Goal: Task Accomplishment & Management: Use online tool/utility

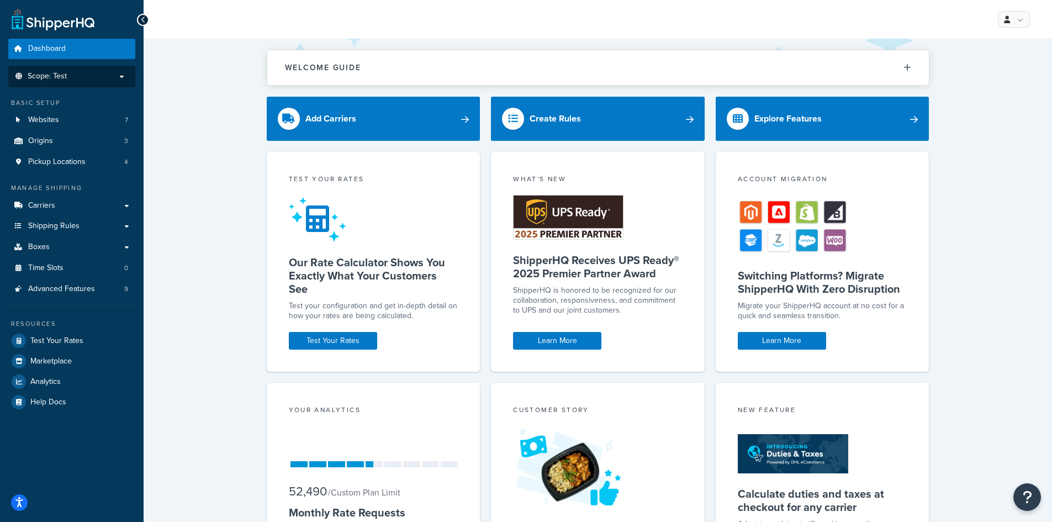
click at [121, 76] on p "Scope: Test" at bounding box center [71, 76] width 117 height 9
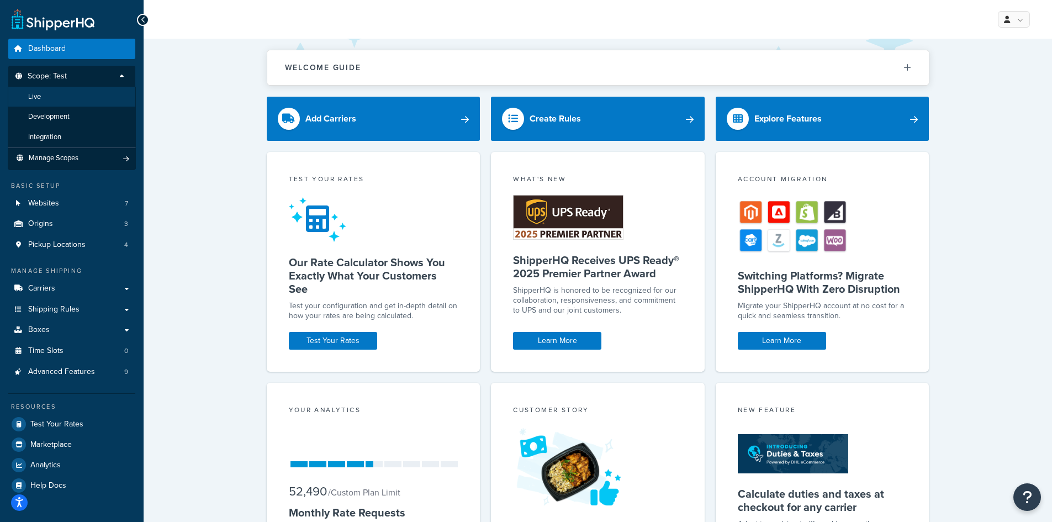
click at [76, 96] on li "Live" at bounding box center [72, 97] width 128 height 20
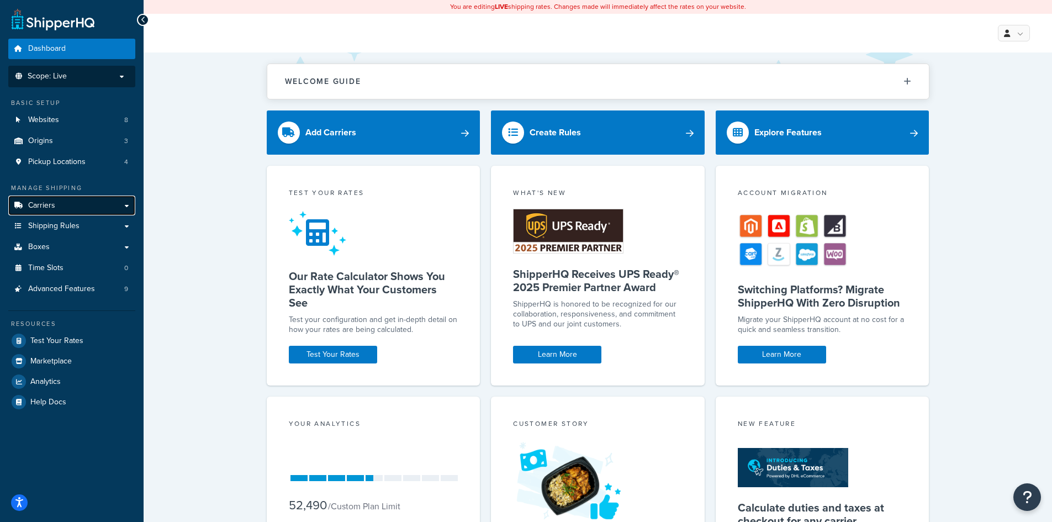
click at [49, 205] on span "Carriers" at bounding box center [41, 205] width 27 height 9
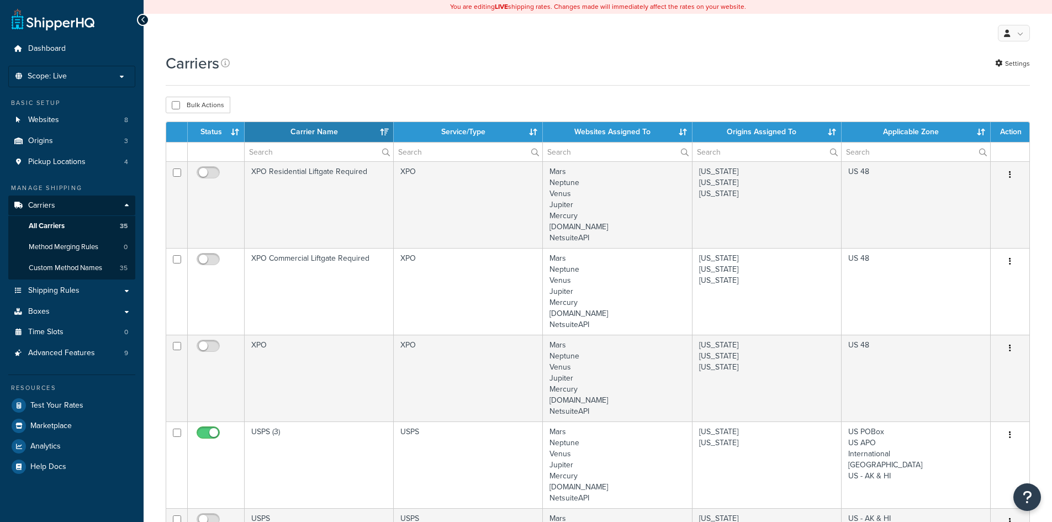
select select "15"
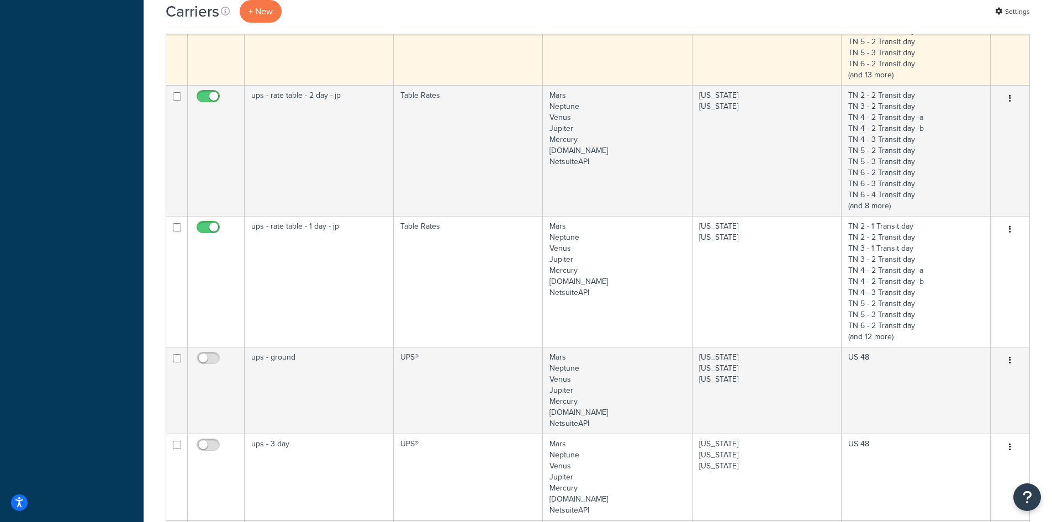
scroll to position [829, 0]
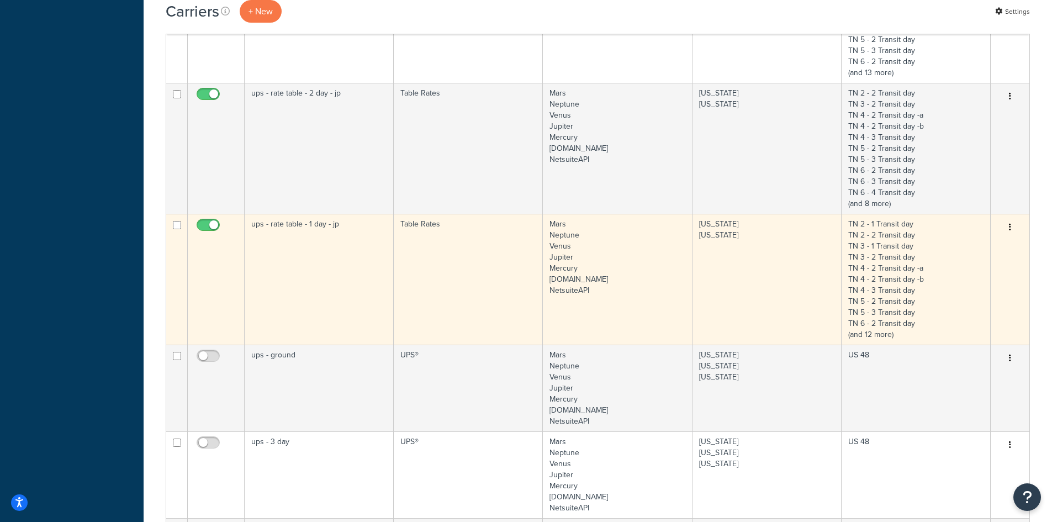
click at [344, 268] on td "ups - rate table - 1 day - jp" at bounding box center [319, 279] width 149 height 131
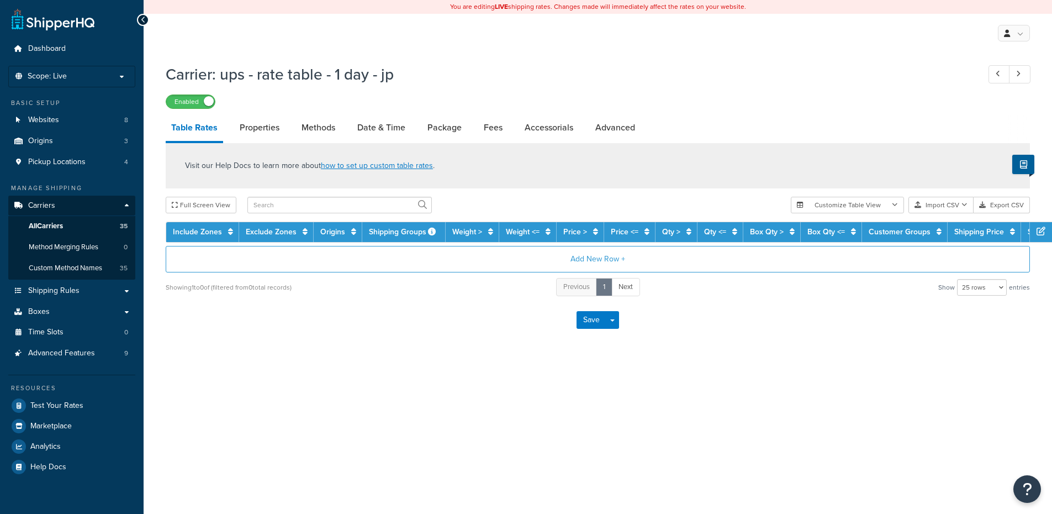
select select "25"
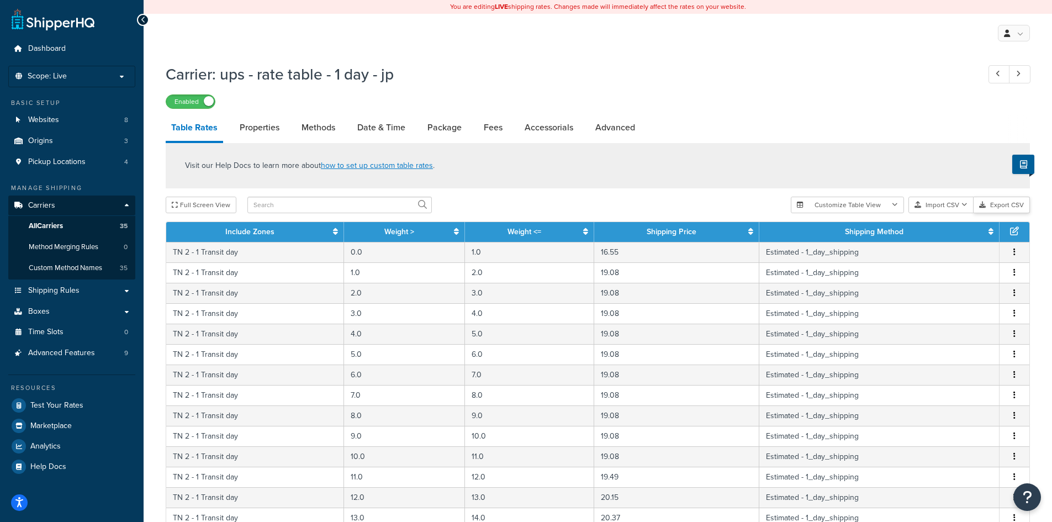
click at [1007, 205] on button "Export CSV" at bounding box center [1002, 205] width 56 height 17
click at [934, 205] on button "Import CSV" at bounding box center [941, 205] width 65 height 17
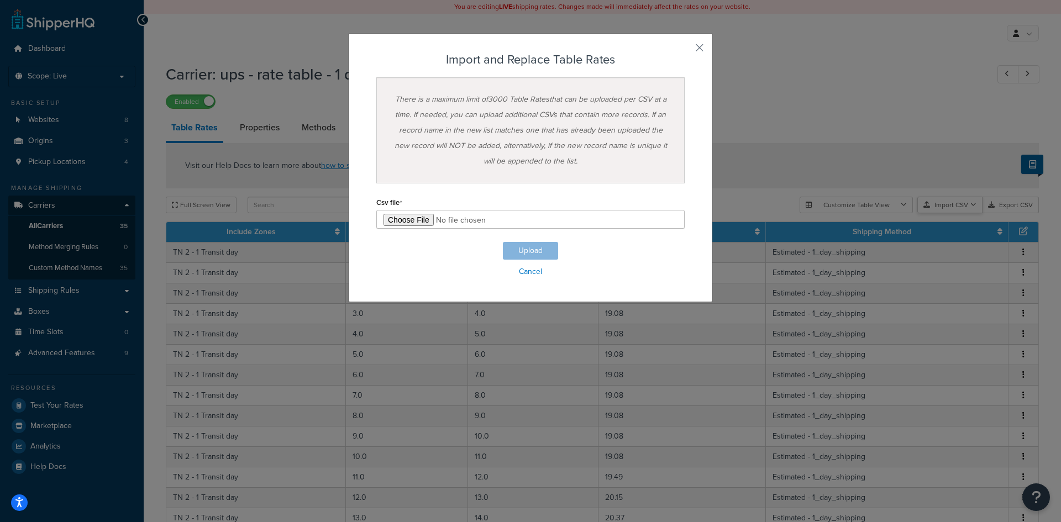
click at [988, 213] on div "Customize Table View Show all columns Show selected columns Import CSV Import a…" at bounding box center [918, 205] width 239 height 17
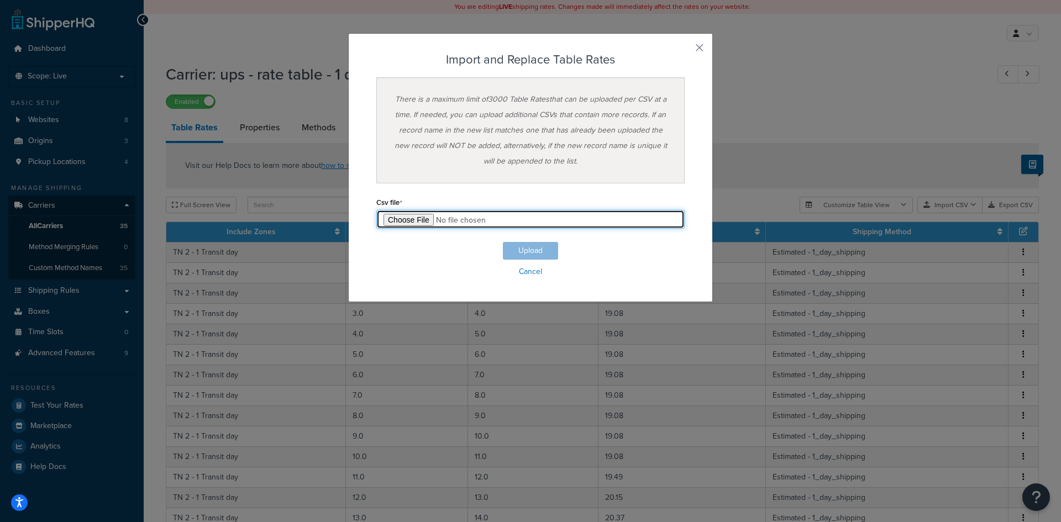
click at [398, 223] on input "file" at bounding box center [530, 219] width 308 height 19
type input "C:\fakepath\1 day rate table_flat rate tables - Table Rate Export-2025-05-05 09…"
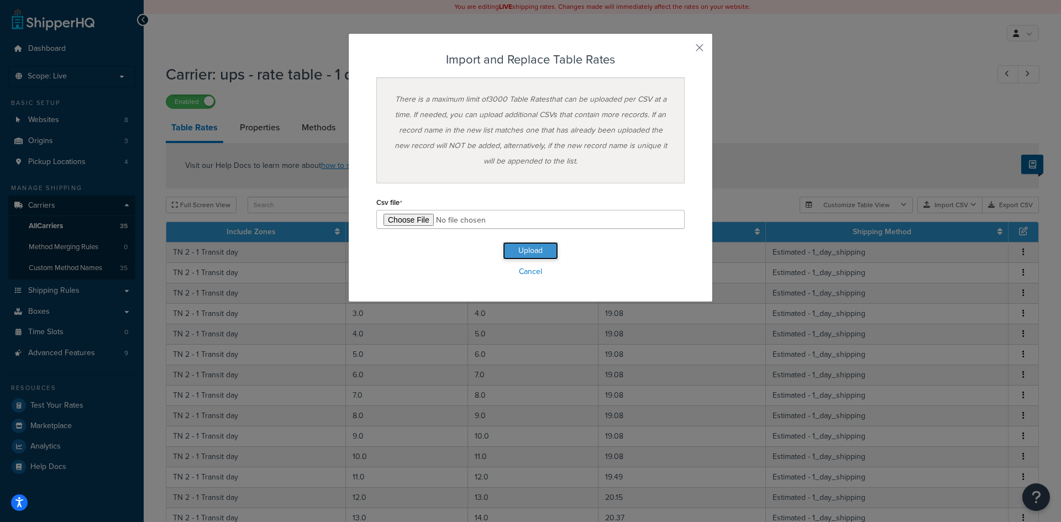
click at [536, 252] on button "Upload" at bounding box center [530, 251] width 55 height 18
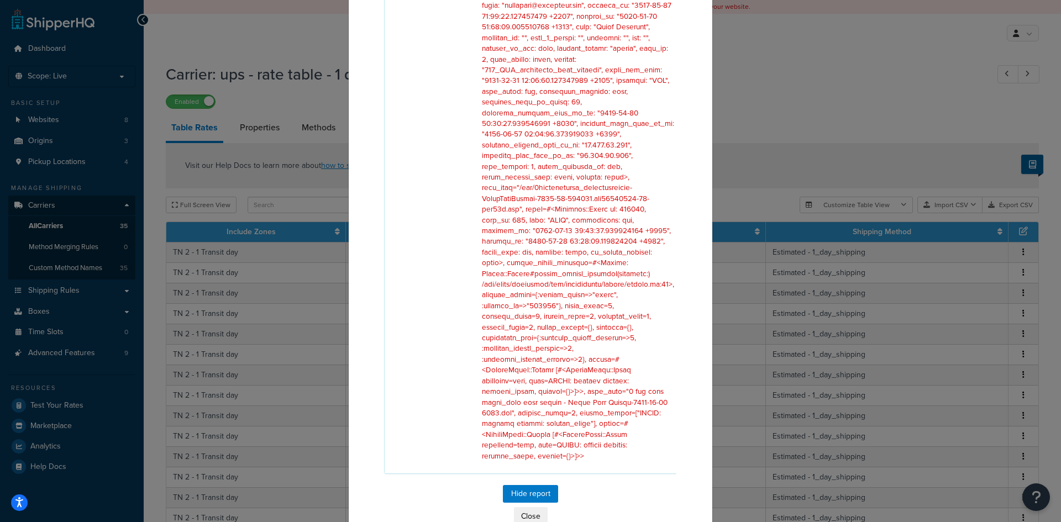
scroll to position [253, 0]
click at [529, 507] on button "Close" at bounding box center [531, 516] width 34 height 19
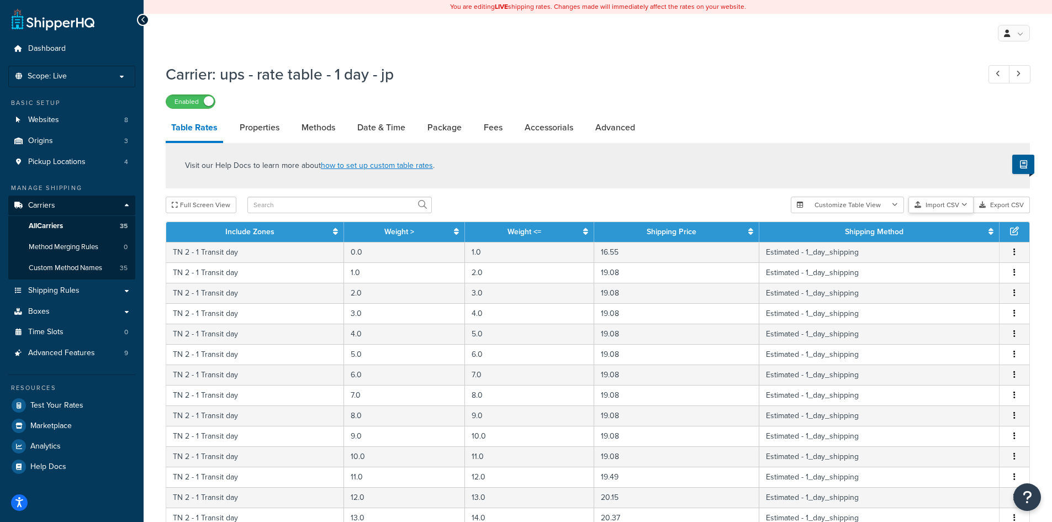
click at [954, 205] on button "Import CSV" at bounding box center [941, 205] width 65 height 17
click at [947, 213] on div "Customize Table View Show all columns Show selected columns Import CSV Import a…" at bounding box center [910, 205] width 239 height 17
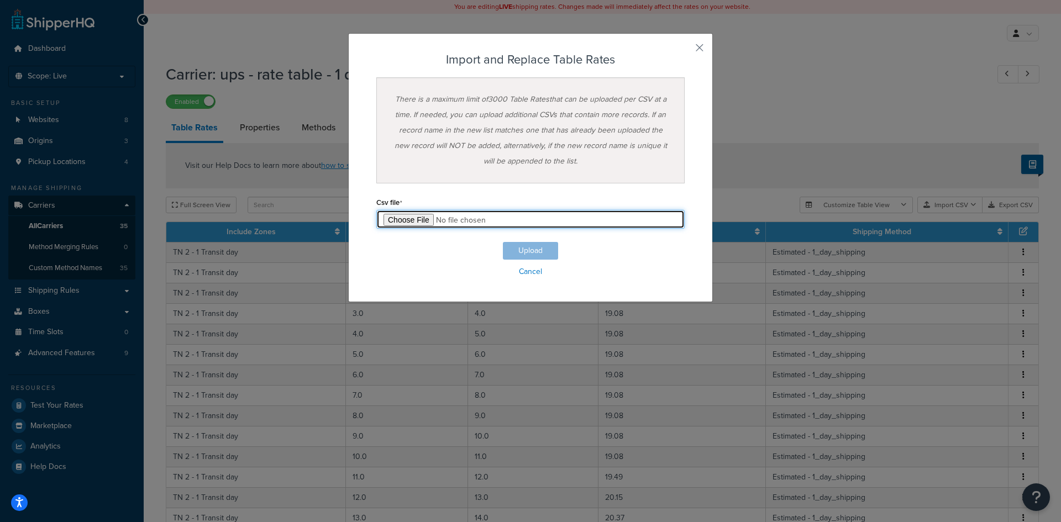
click at [402, 220] on input "file" at bounding box center [530, 219] width 308 height 19
type input "C:\fakepath\1 day rate table_flat rate tables - Table Rate Export-2025-05-05 09…"
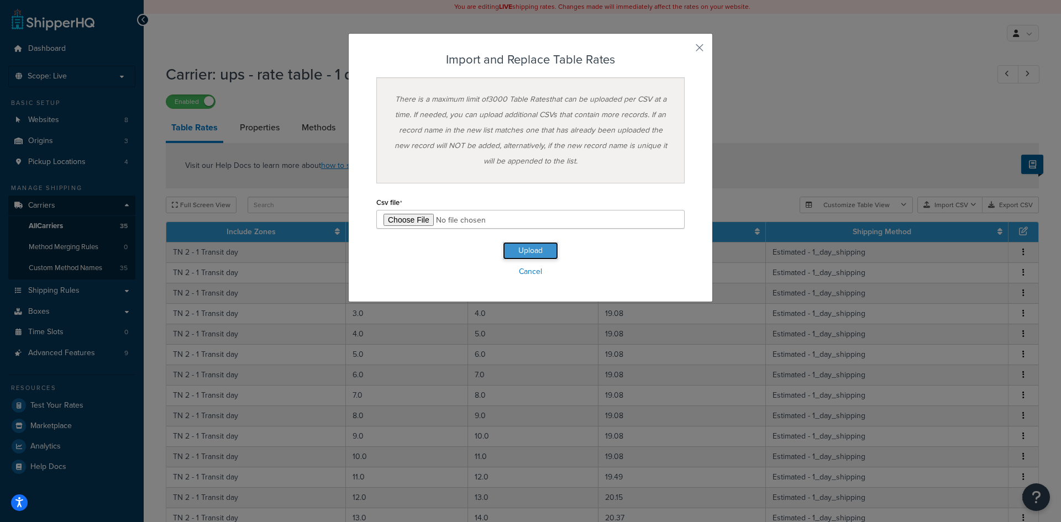
click at [522, 248] on button "Upload" at bounding box center [530, 251] width 55 height 18
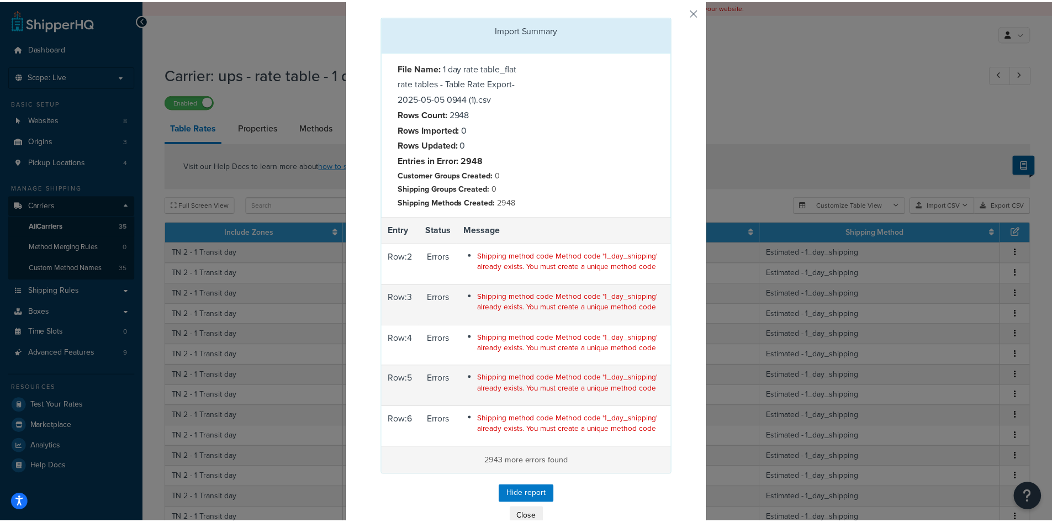
scroll to position [59, 0]
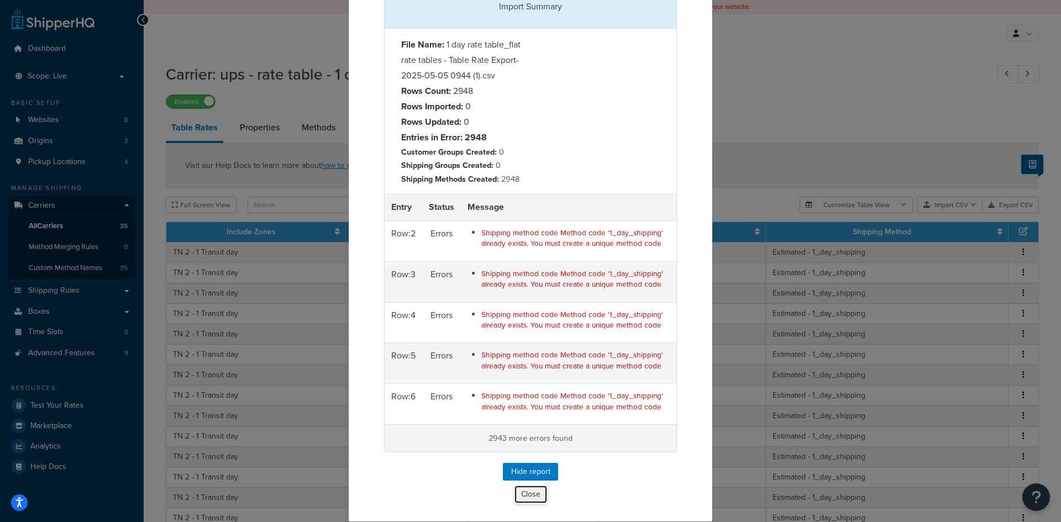
click at [534, 498] on button "Close" at bounding box center [531, 494] width 34 height 19
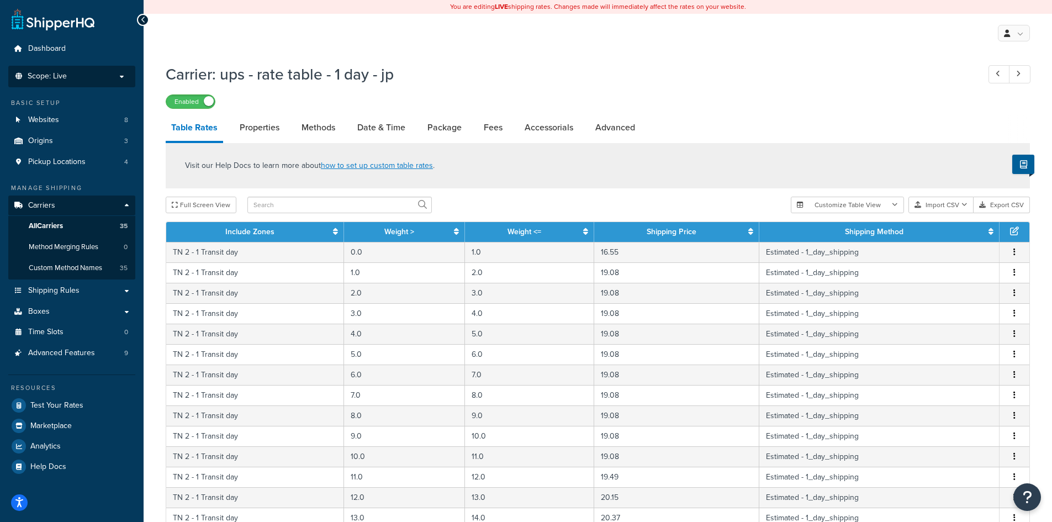
click at [107, 77] on p "Scope: Live" at bounding box center [71, 76] width 117 height 9
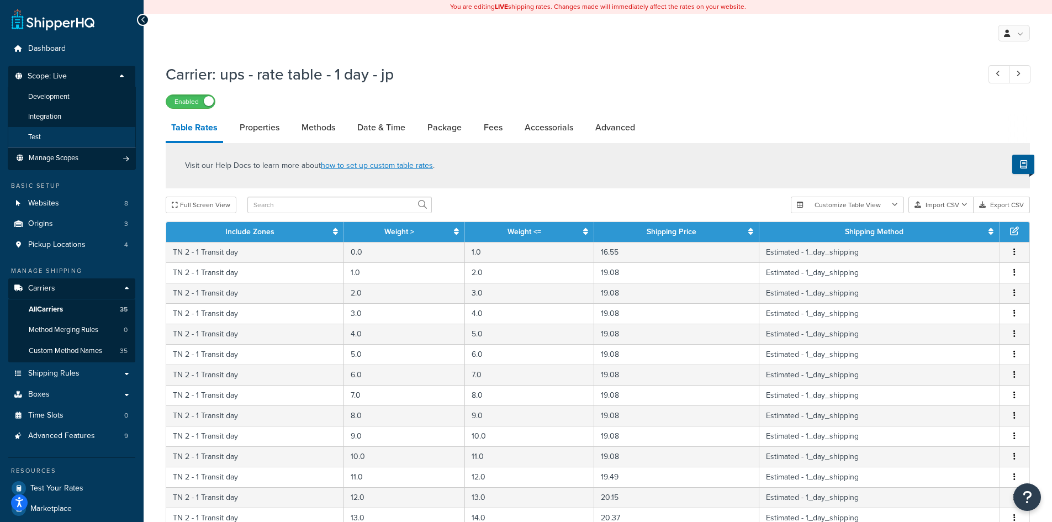
click at [61, 143] on li "Test" at bounding box center [72, 137] width 128 height 20
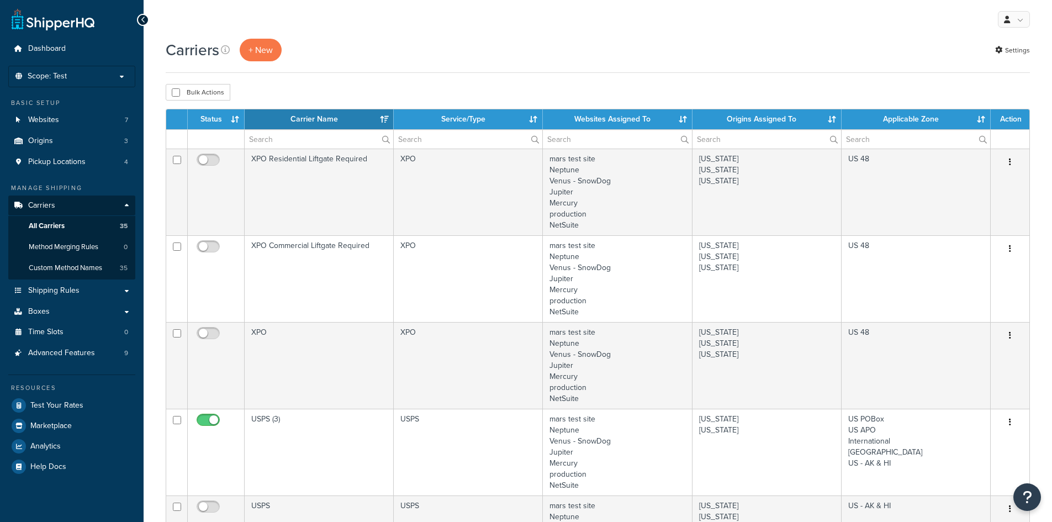
select select "15"
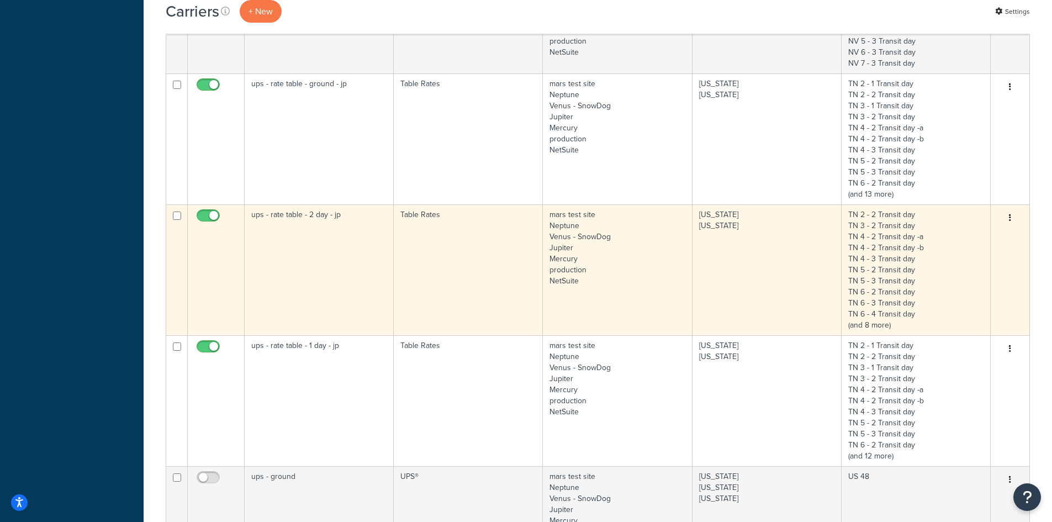
scroll to position [718, 0]
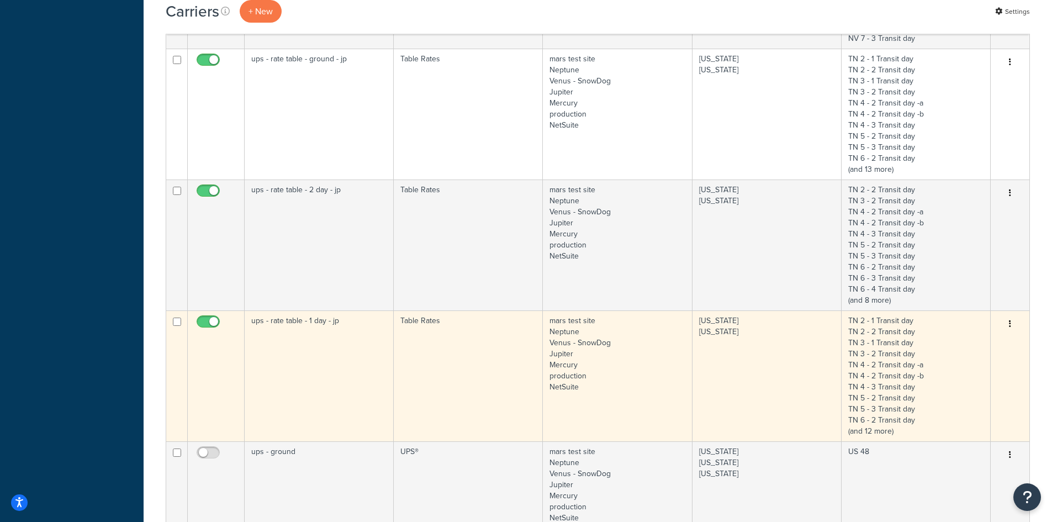
click at [307, 355] on td "ups - rate table - 1 day - jp" at bounding box center [319, 375] width 149 height 131
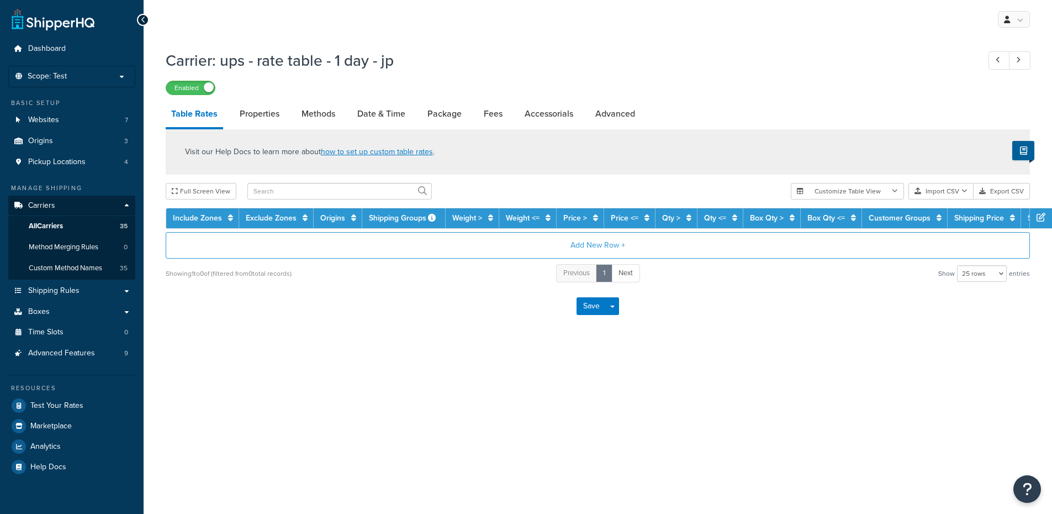
select select "25"
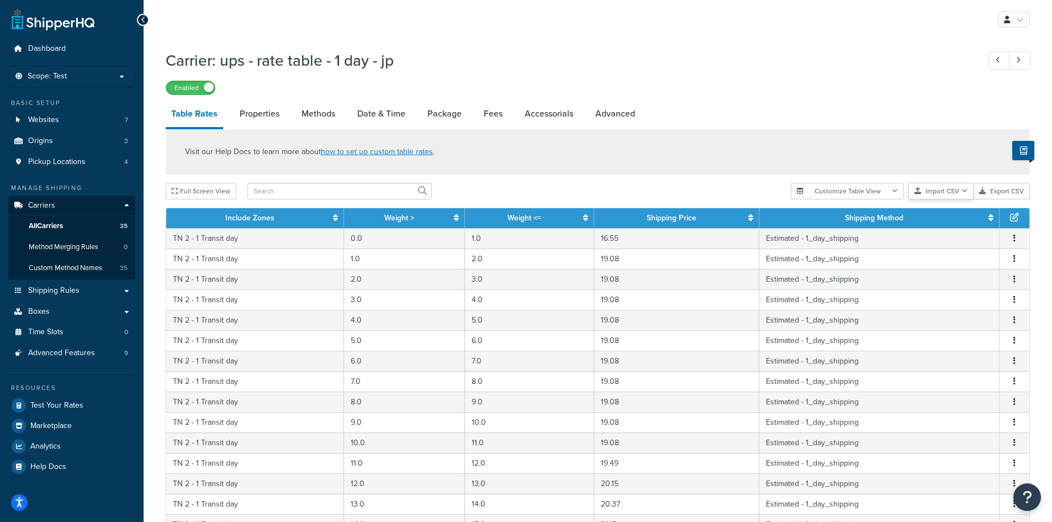
click at [936, 189] on button "Import CSV" at bounding box center [941, 191] width 65 height 17
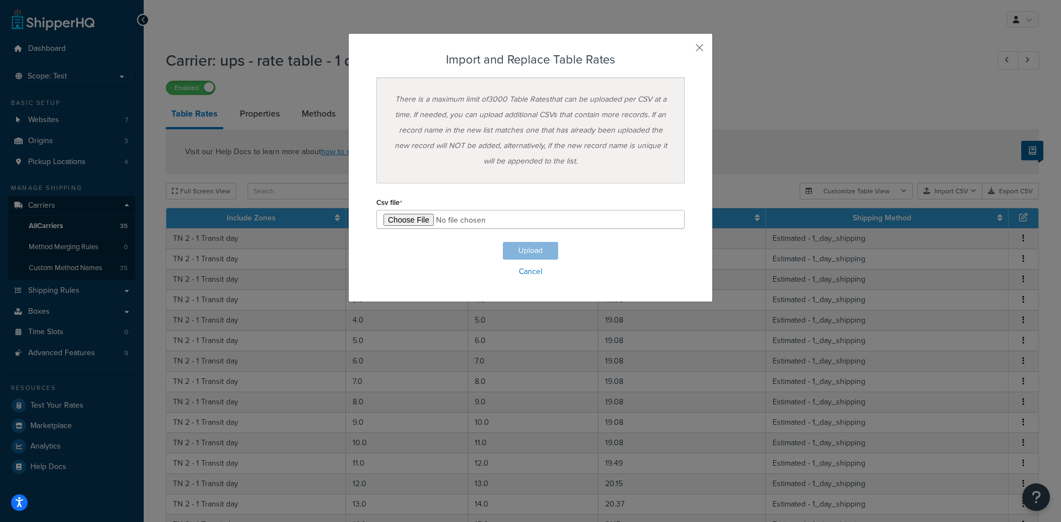
click at [939, 199] on div "Customize Table View Show all columns Show selected columns Import CSV Import a…" at bounding box center [918, 191] width 239 height 17
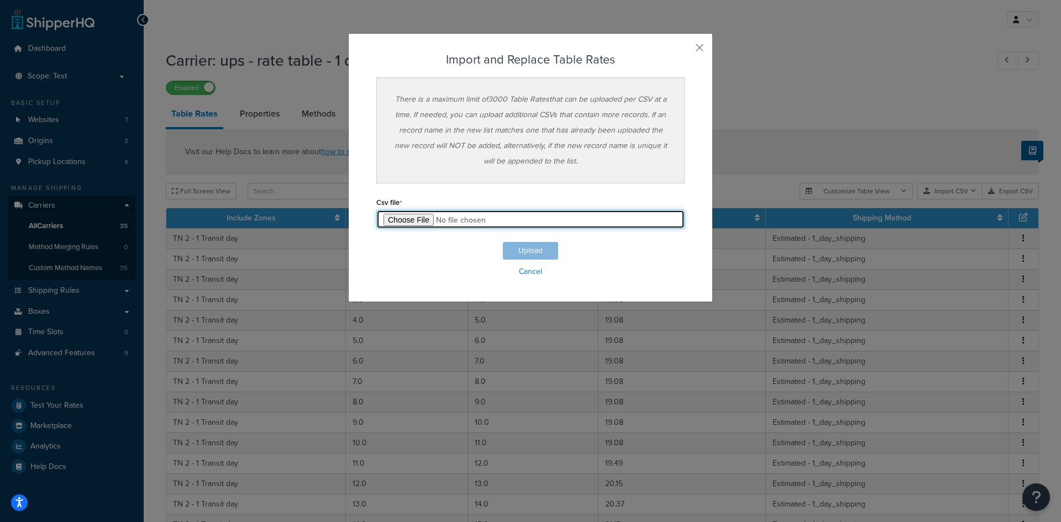
click at [414, 220] on input "file" at bounding box center [530, 219] width 308 height 19
type input "C:\fakepath\1 day rate table_flat rate tables - Table Rate Export-2025-05-05 09…"
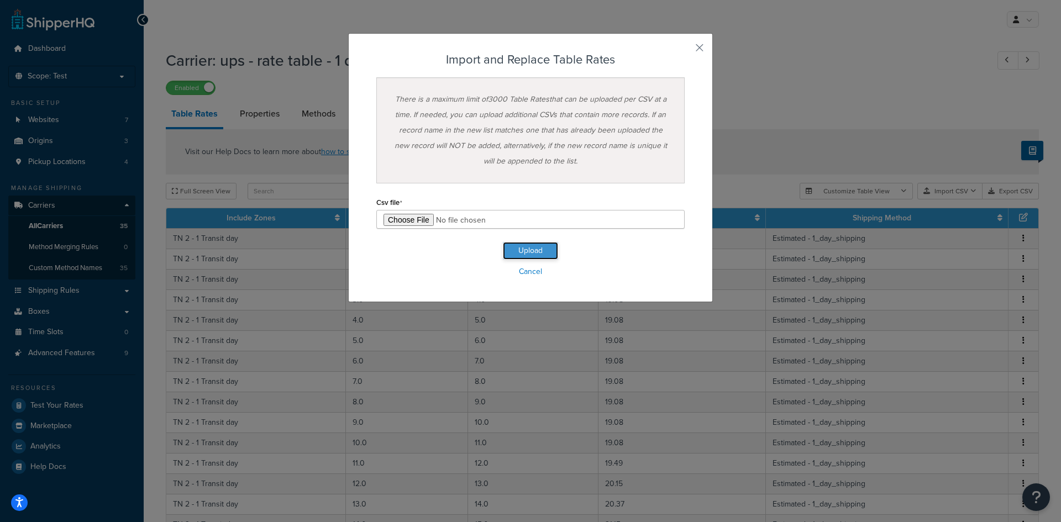
click at [542, 251] on button "Upload" at bounding box center [530, 251] width 55 height 18
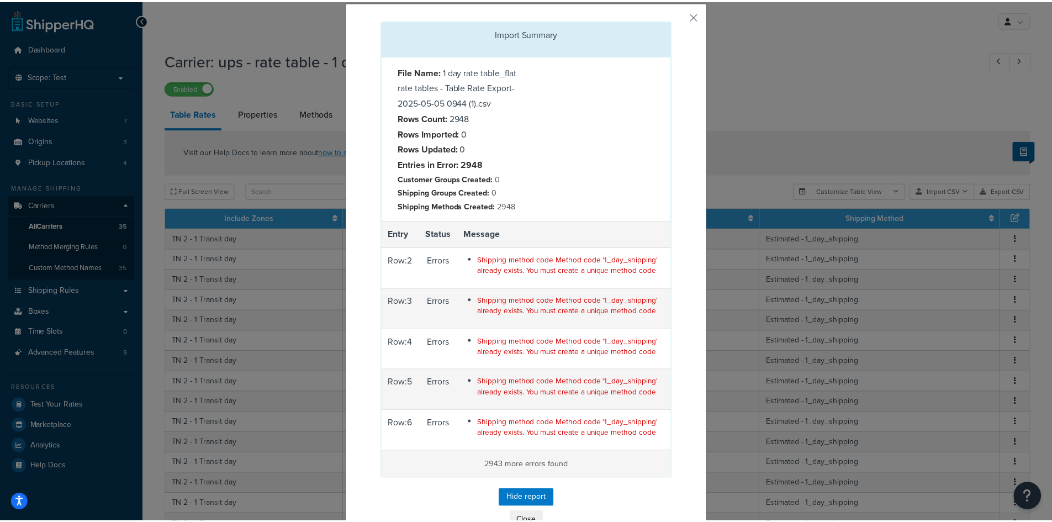
scroll to position [59, 0]
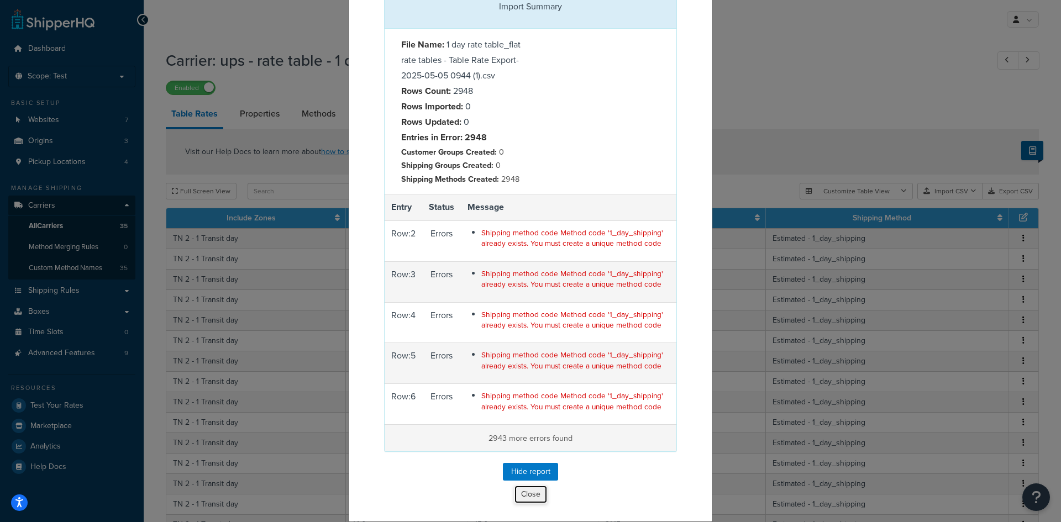
click at [536, 494] on button "Close" at bounding box center [531, 494] width 34 height 19
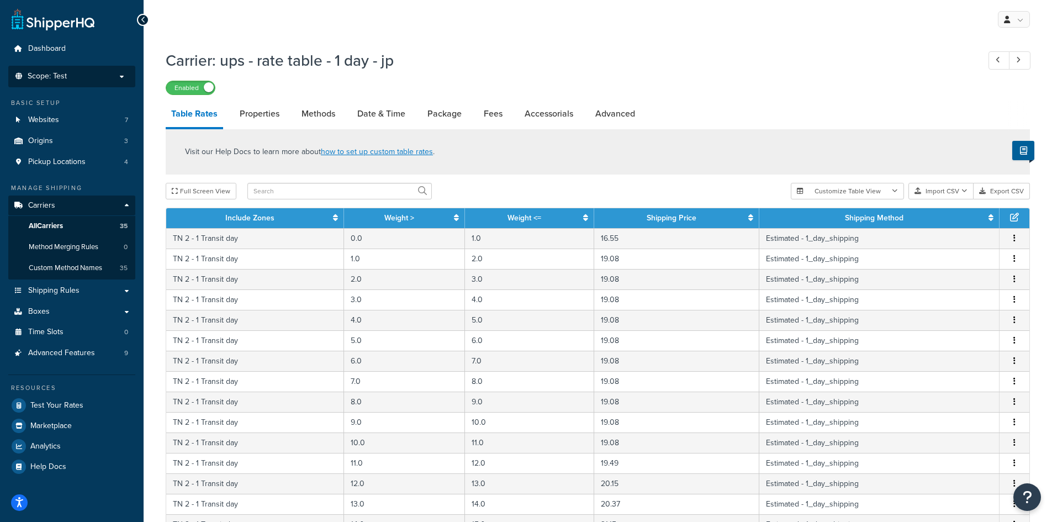
click at [118, 75] on p "Scope: Test" at bounding box center [71, 76] width 117 height 9
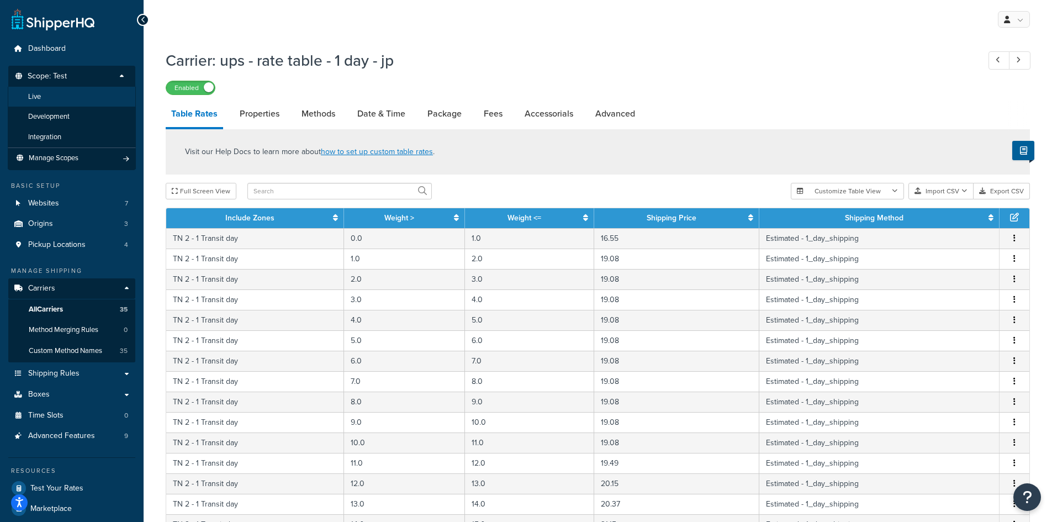
click at [75, 99] on li "Live" at bounding box center [72, 97] width 128 height 20
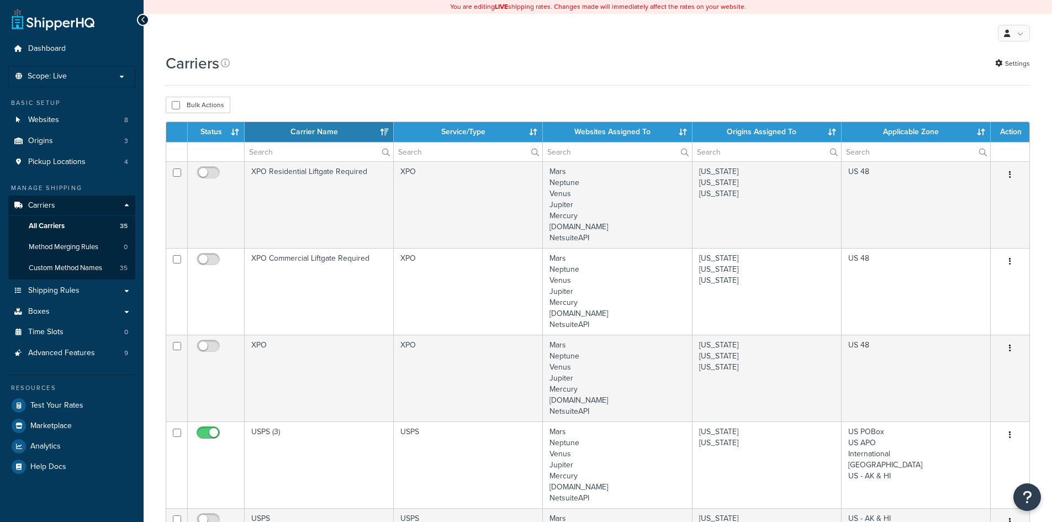
select select "15"
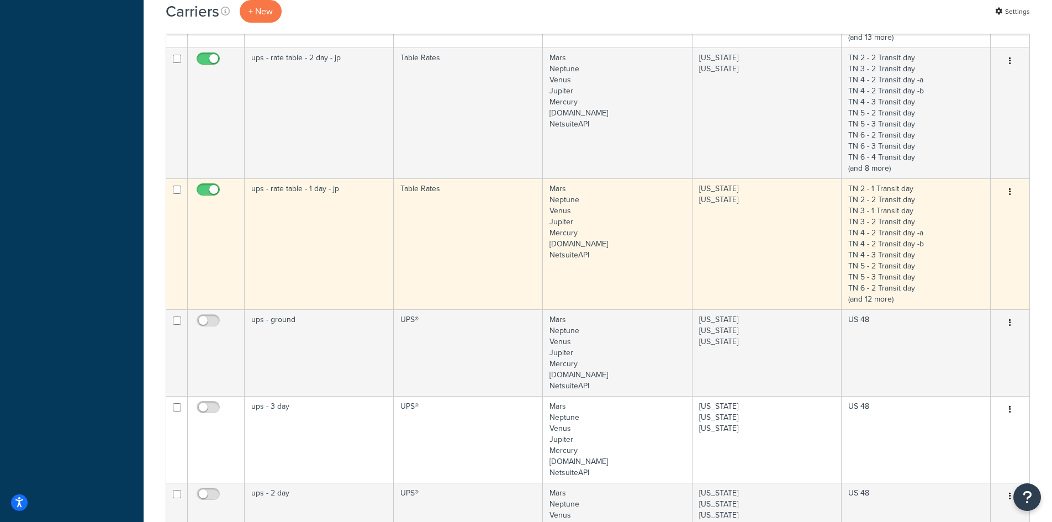
scroll to position [829, 0]
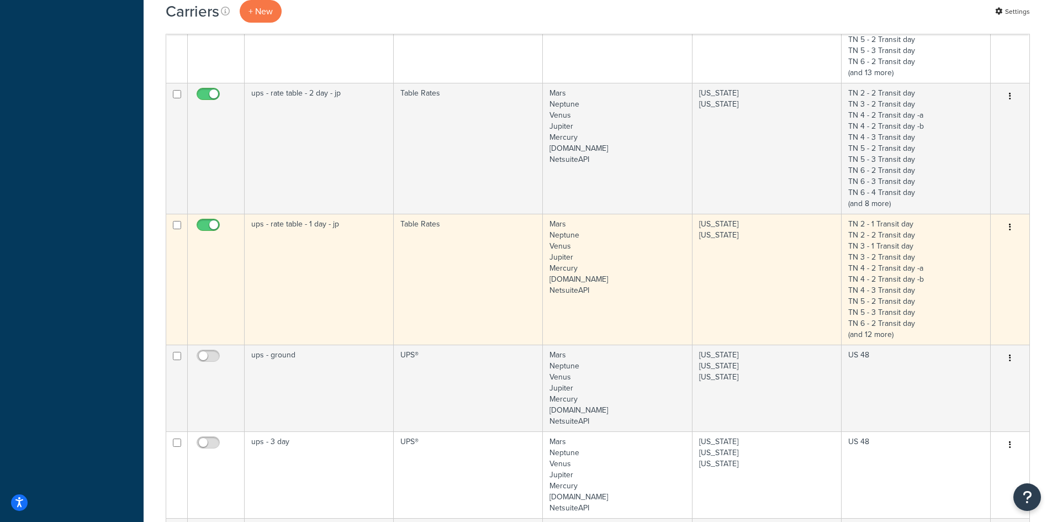
click at [324, 267] on td "ups - rate table - 1 day - jp" at bounding box center [319, 279] width 149 height 131
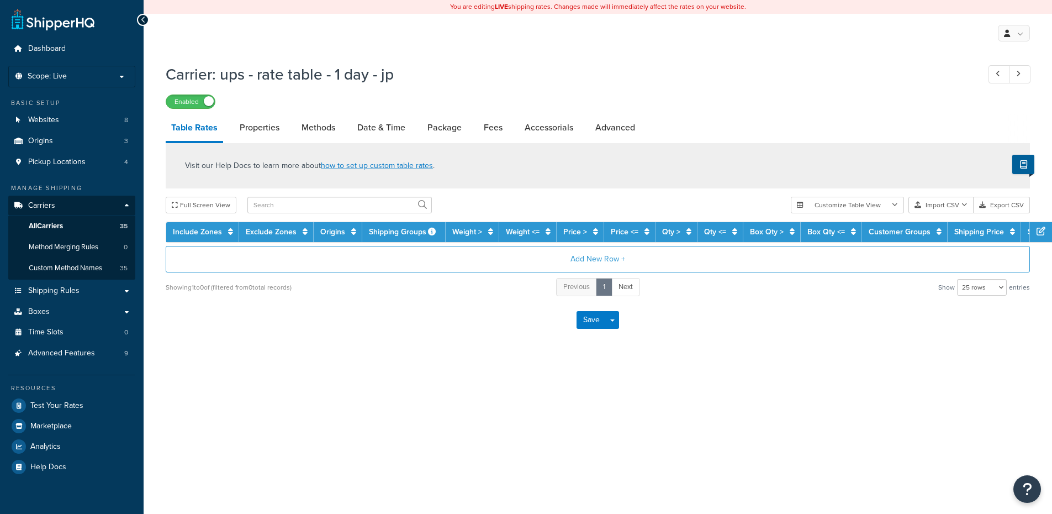
select select "25"
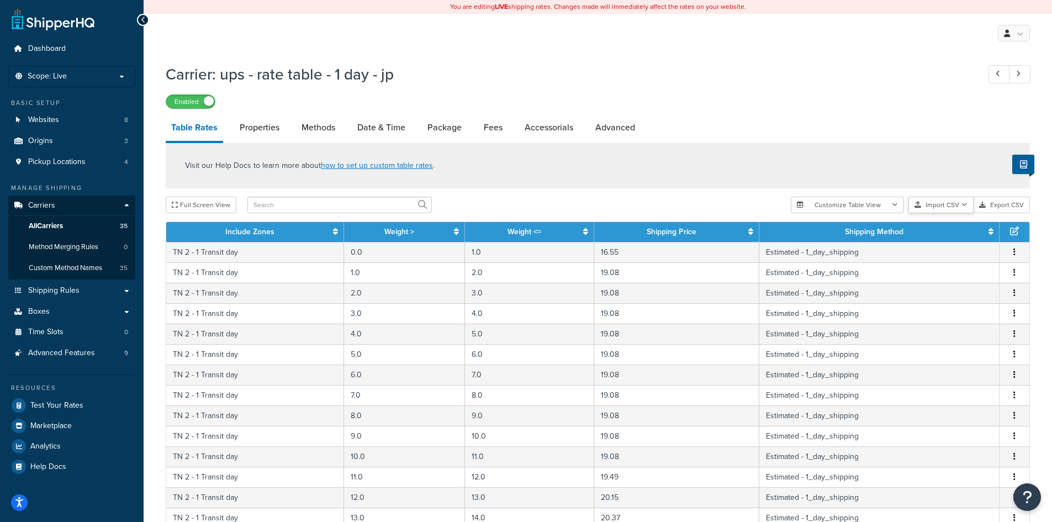
click at [958, 204] on button "Import CSV" at bounding box center [941, 205] width 65 height 17
click at [650, 91] on div "Carrier: ups - rate table - 1 day - jp Enabled" at bounding box center [598, 83] width 864 height 51
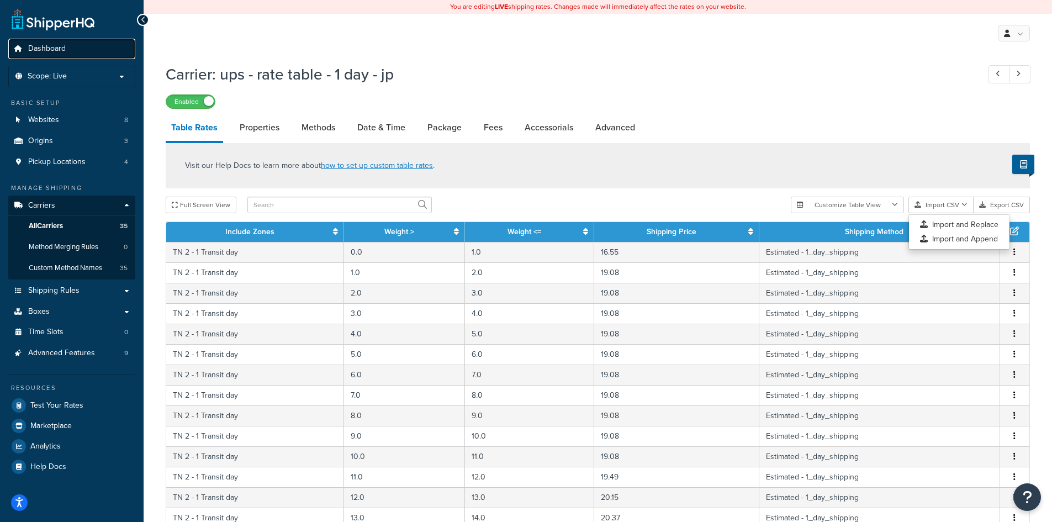
click at [45, 48] on span "Dashboard" at bounding box center [47, 48] width 38 height 9
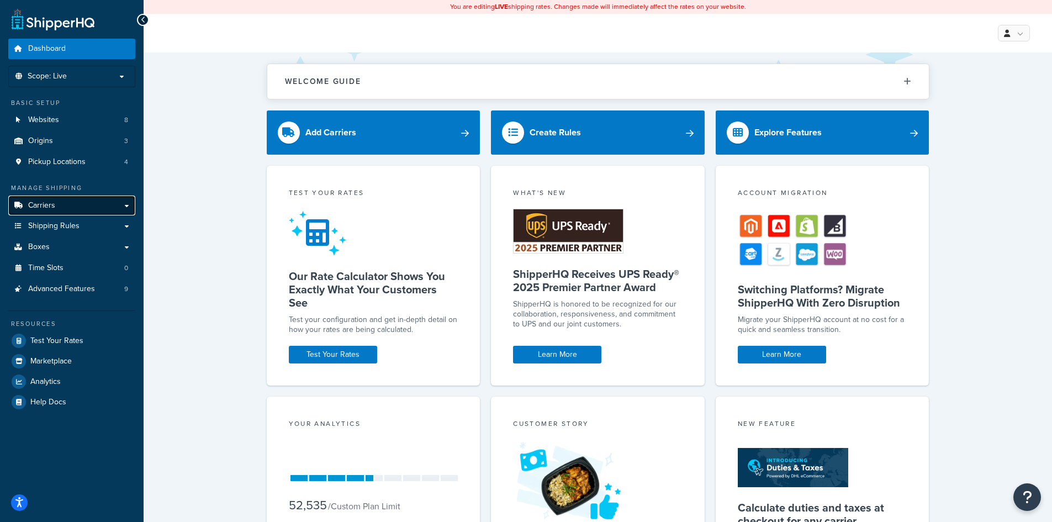
click at [50, 204] on span "Carriers" at bounding box center [41, 205] width 27 height 9
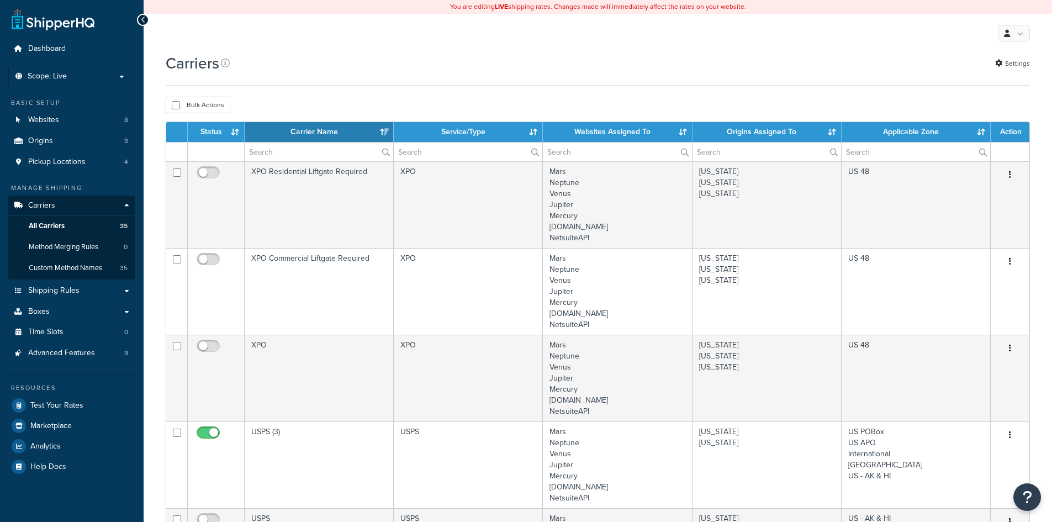
select select "15"
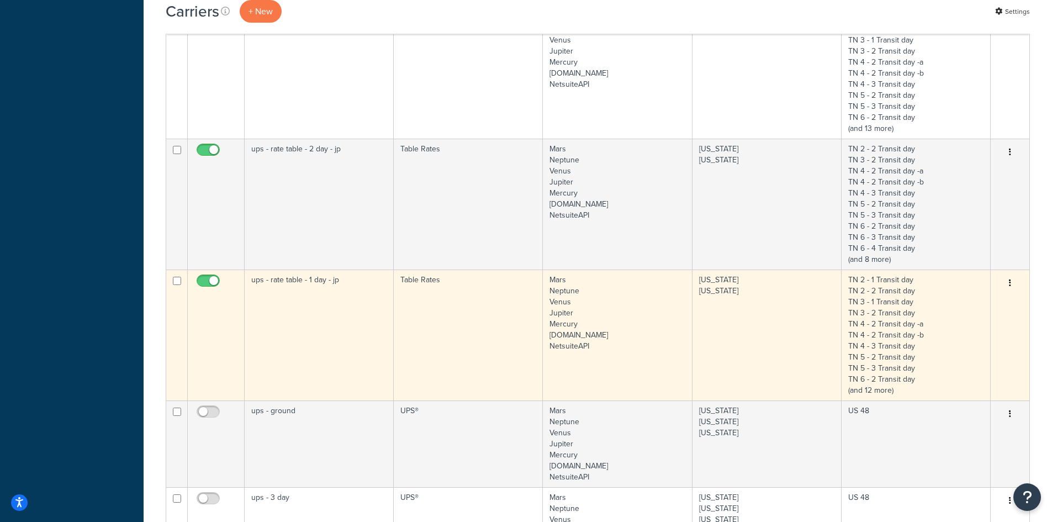
scroll to position [773, 0]
click at [327, 338] on td "ups - rate table - 1 day - jp" at bounding box center [319, 334] width 149 height 131
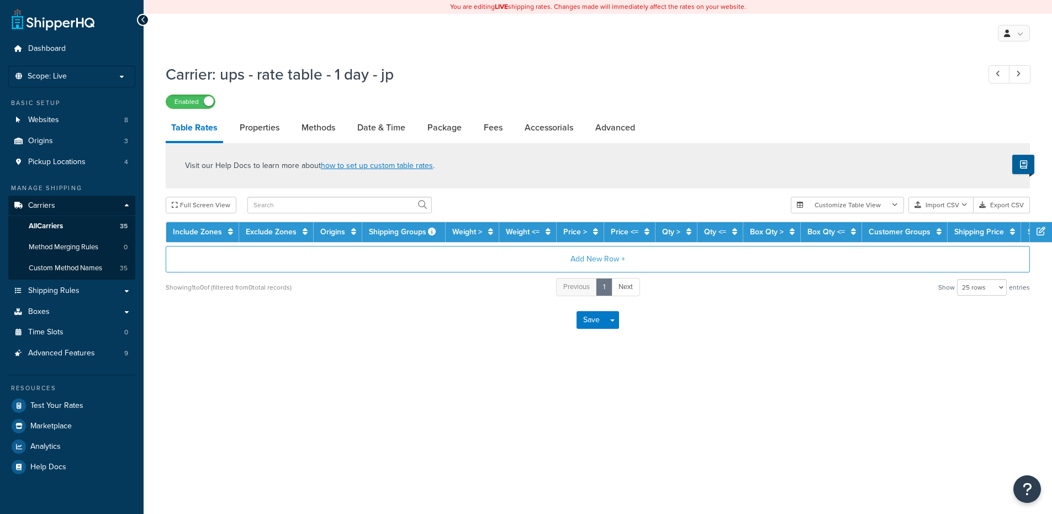
select select "25"
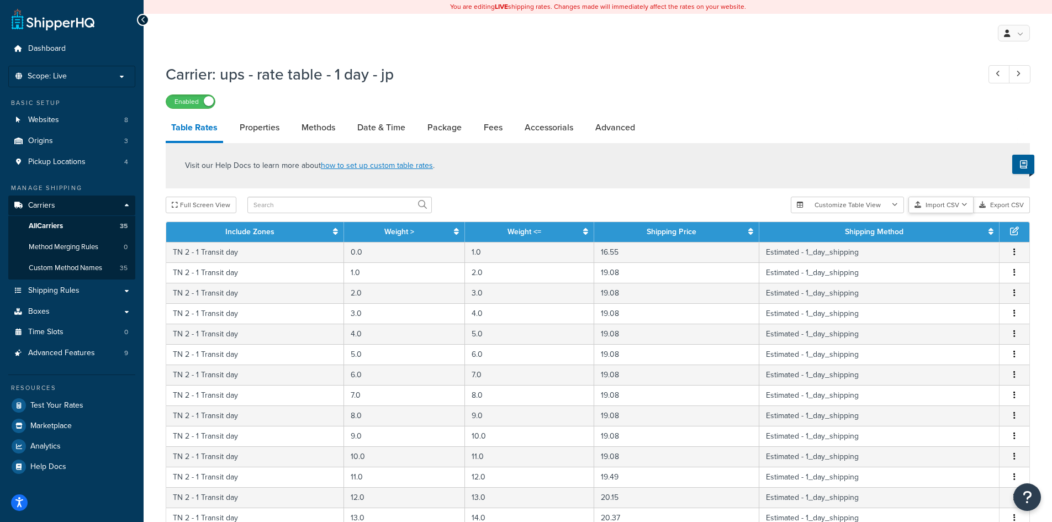
click at [963, 204] on icon "button" at bounding box center [965, 205] width 6 height 7
click at [950, 213] on div "Customize Table View Show all columns Show selected columns Import CSV Import a…" at bounding box center [910, 205] width 239 height 17
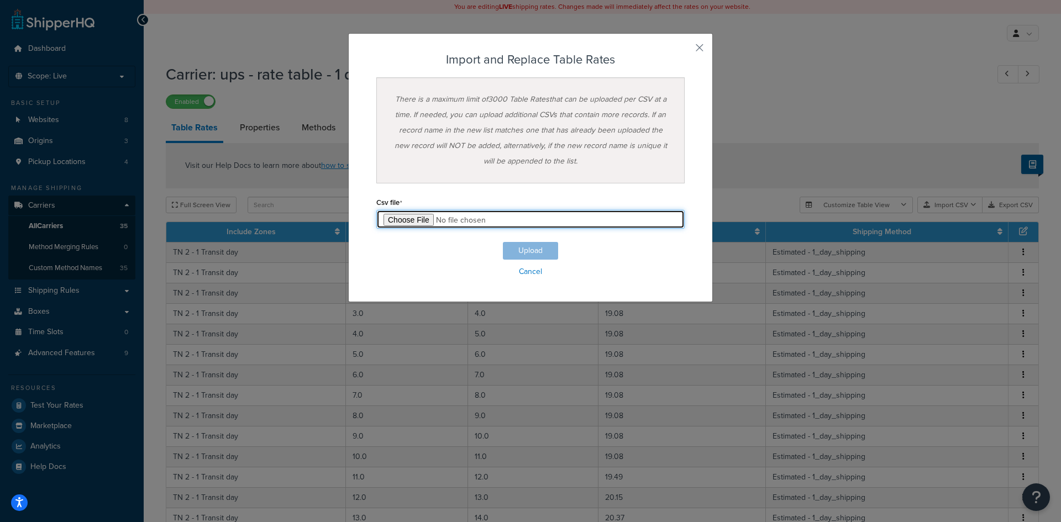
click at [418, 217] on input "file" at bounding box center [530, 219] width 308 height 19
type input "C:\fakepath\1 day rate table_flat rate tables - FedEx 1 day.csv"
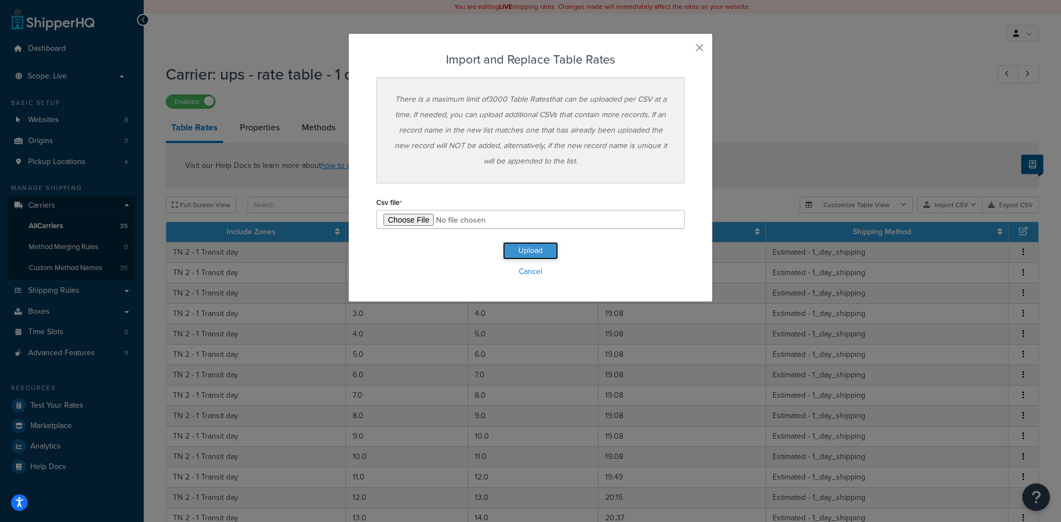
click at [524, 244] on button "Upload" at bounding box center [530, 251] width 55 height 18
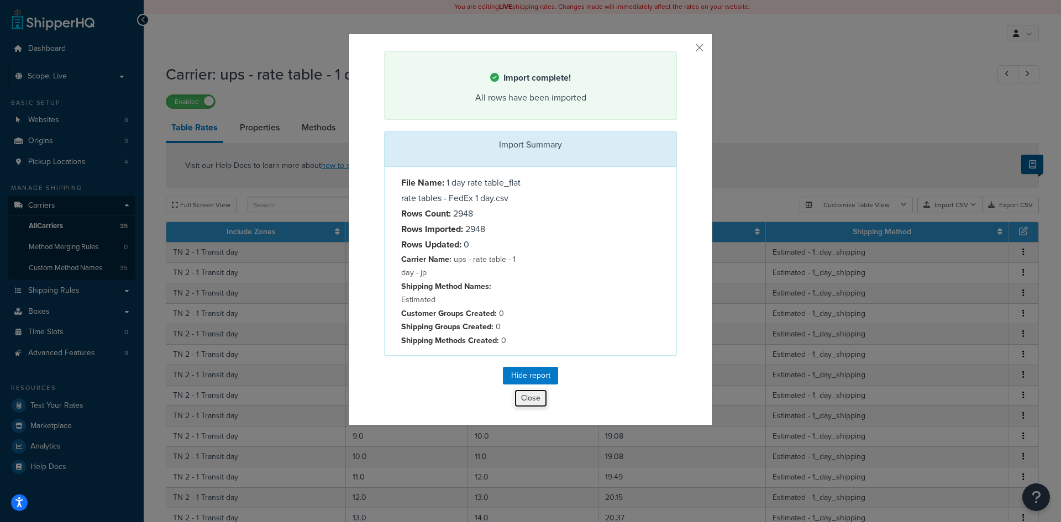
click at [535, 398] on button "Close" at bounding box center [531, 398] width 34 height 19
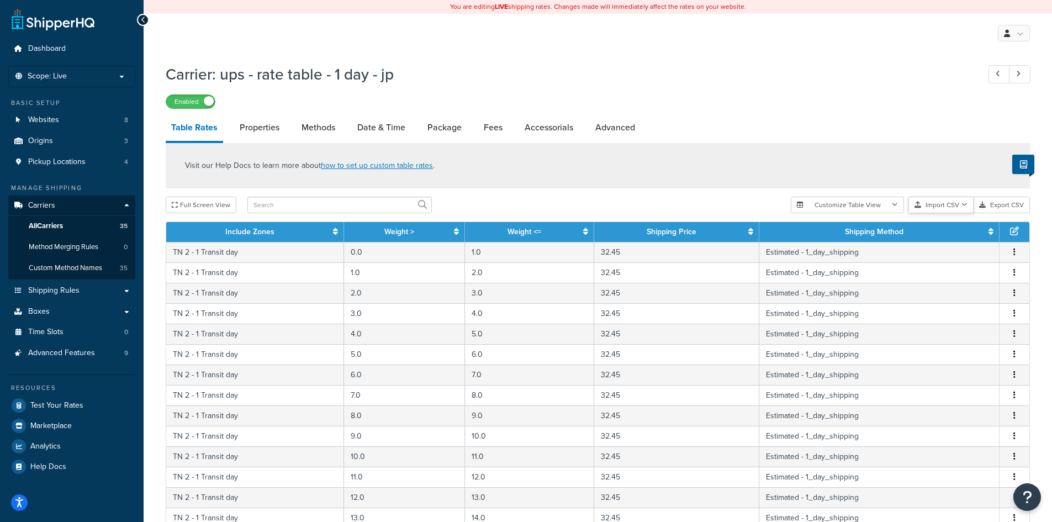
click at [968, 202] on button "Import CSV" at bounding box center [941, 205] width 65 height 17
click at [955, 213] on div "Customize Table View Show all columns Show selected columns Import CSV Import a…" at bounding box center [910, 205] width 239 height 17
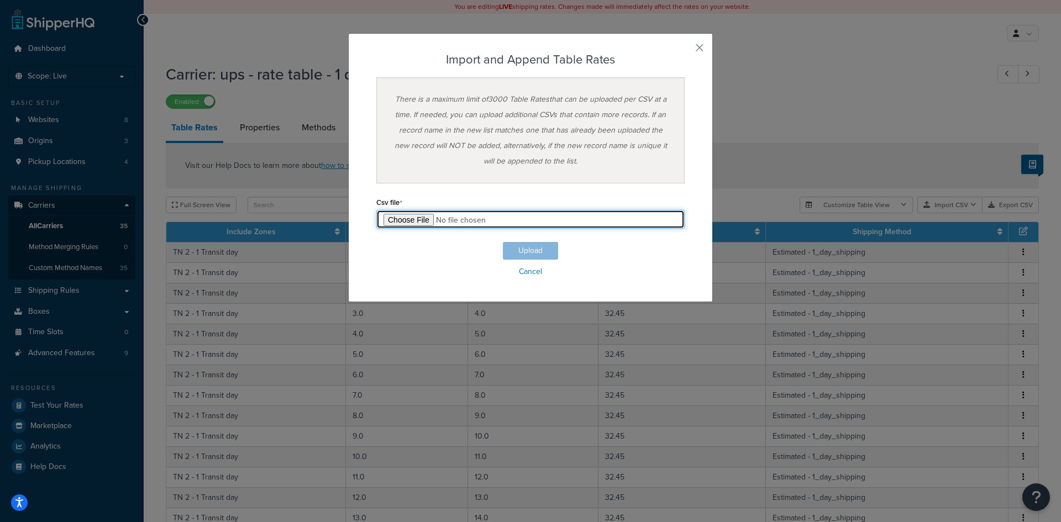
click at [412, 221] on input "file" at bounding box center [530, 219] width 308 height 19
type input "C:\fakepath\1 day rate table_flat rate tables - FedEx 1 day cont.csv"
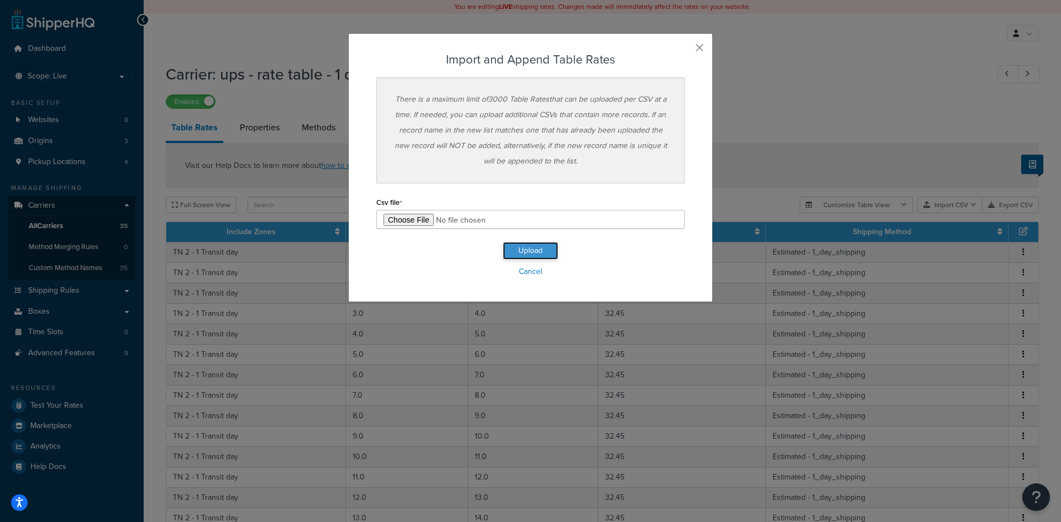
click at [535, 251] on button "Upload" at bounding box center [530, 251] width 55 height 18
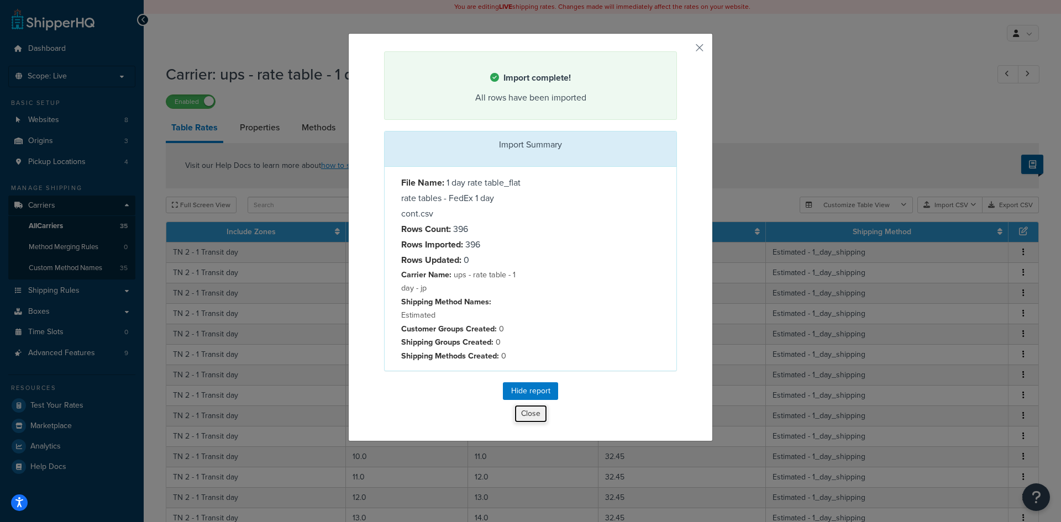
click at [525, 414] on button "Close" at bounding box center [531, 413] width 34 height 19
